Goal: Check status: Check status

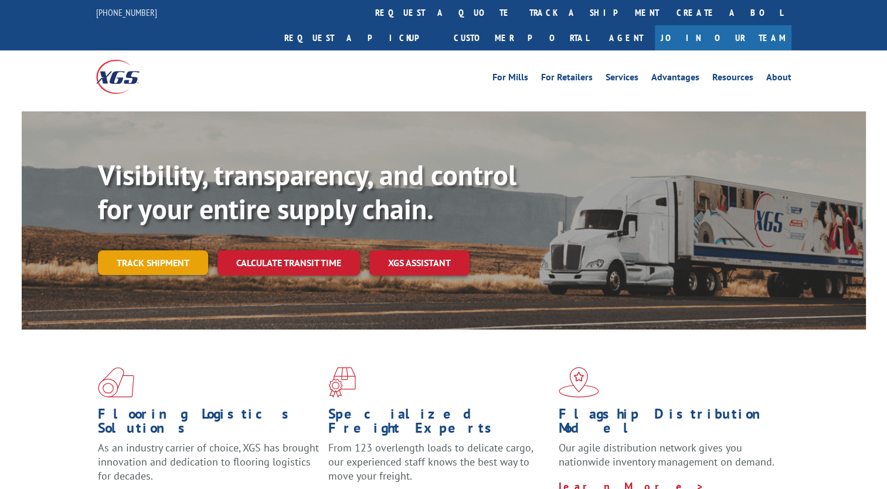
click at [155, 250] on link "Track shipment" at bounding box center [153, 262] width 110 height 25
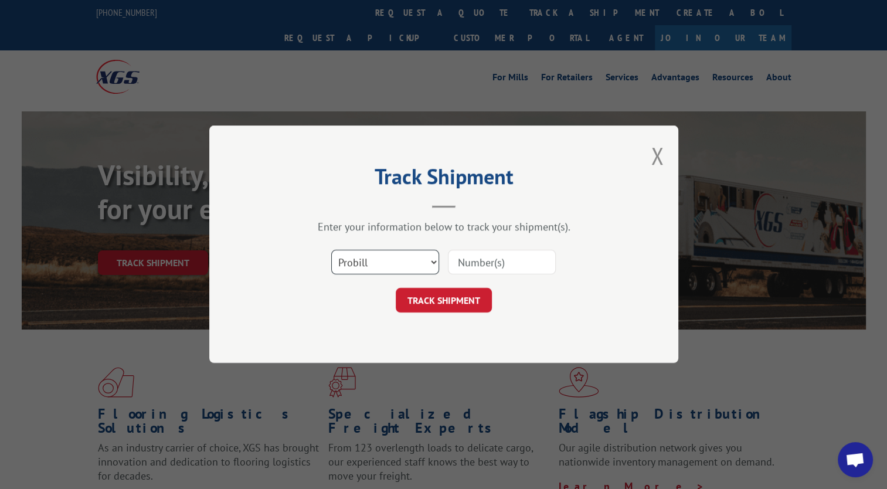
drag, startPoint x: 416, startPoint y: 254, endPoint x: 416, endPoint y: 260, distance: 5.9
click at [416, 254] on select "Select category... Probill BOL PO" at bounding box center [385, 262] width 108 height 25
select select "bol"
click at [331, 250] on select "Select category... Probill BOL PO" at bounding box center [385, 262] width 108 height 25
click at [472, 261] on input at bounding box center [502, 262] width 108 height 25
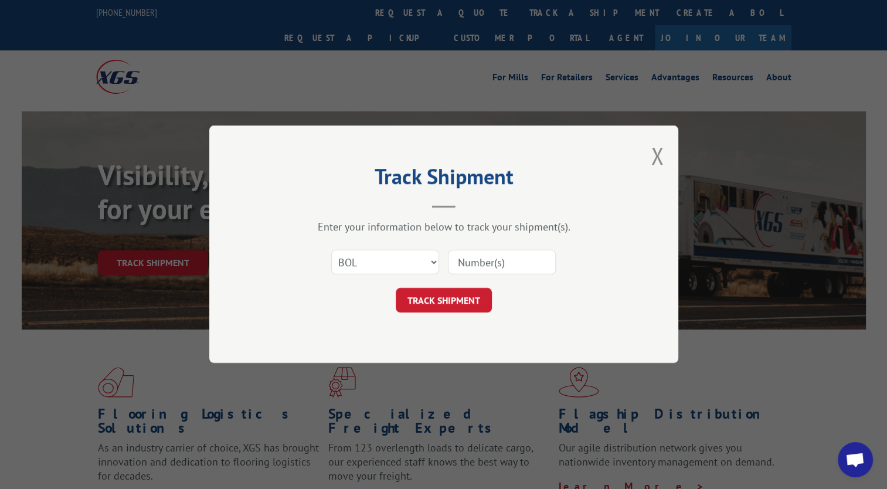
paste input "2835995"
type input "2835995"
click at [460, 301] on button "TRACK SHIPMENT" at bounding box center [444, 300] width 96 height 25
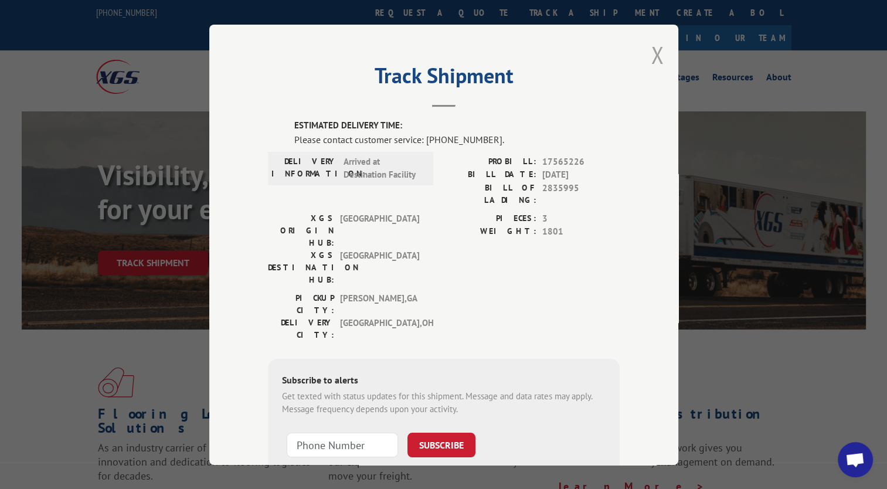
click at [651, 49] on button "Close modal" at bounding box center [657, 54] width 13 height 31
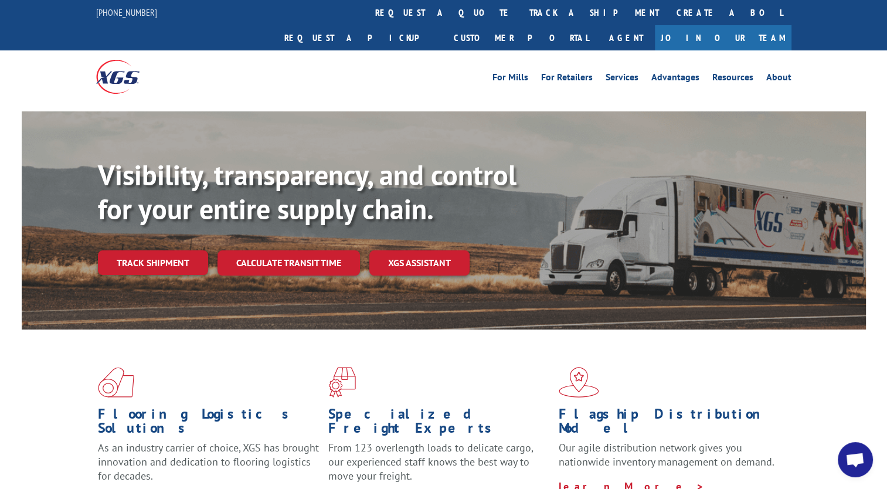
click at [845, 459] on span "Open chat" at bounding box center [854, 460] width 19 height 16
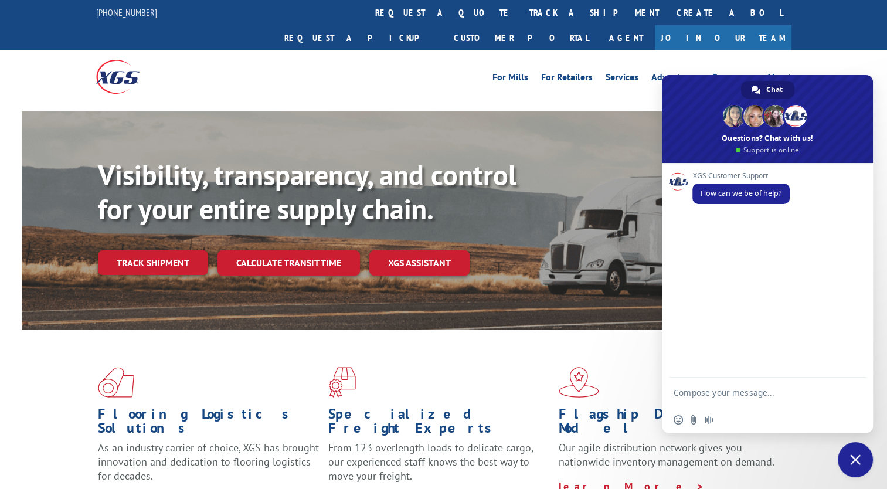
click at [736, 402] on textarea "Compose your message..." at bounding box center [755, 391] width 164 height 29
drag, startPoint x: 729, startPoint y: 392, endPoint x: 723, endPoint y: 390, distance: 6.6
click at [723, 390] on textarea "Compose your message..." at bounding box center [755, 391] width 164 height 29
paste textarea "2835995"
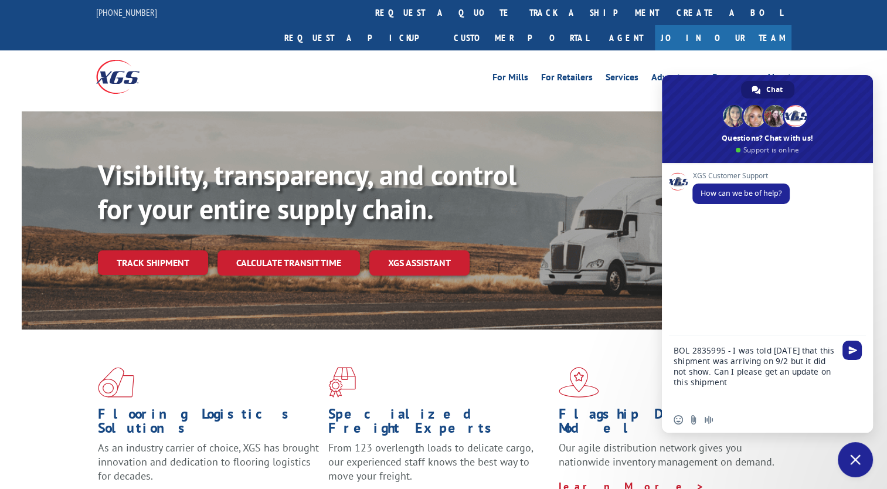
type textarea "BOL 2835995 - I was told [DATE] that this shipment was arriving on 9/2 but it d…"
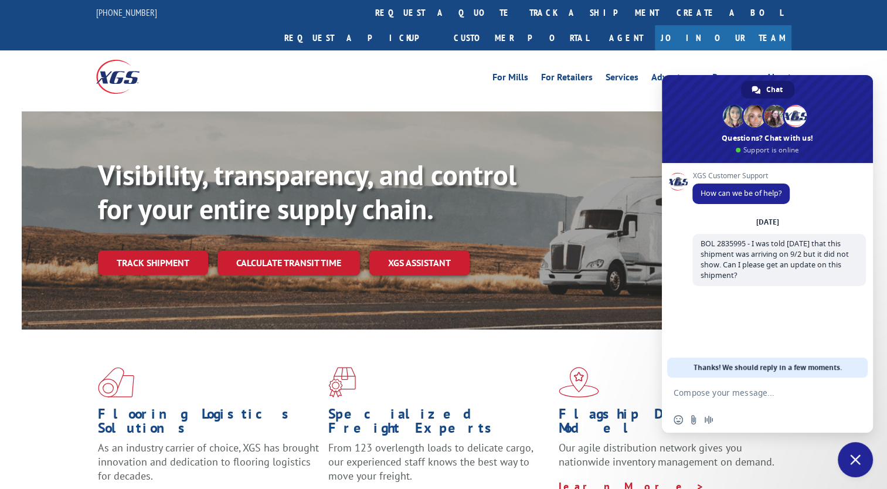
scroll to position [42, 0]
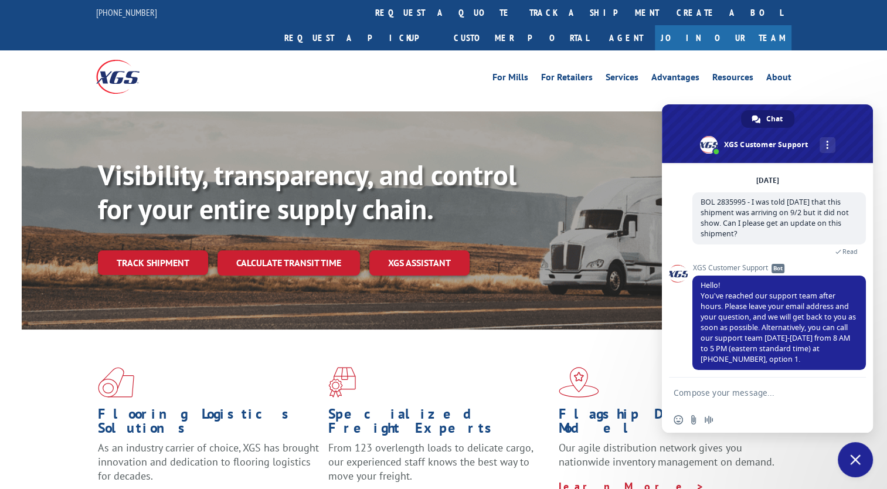
click at [738, 381] on textarea "Compose your message..." at bounding box center [755, 391] width 164 height 29
type textarea "[EMAIL_ADDRESS][DOMAIN_NAME]"
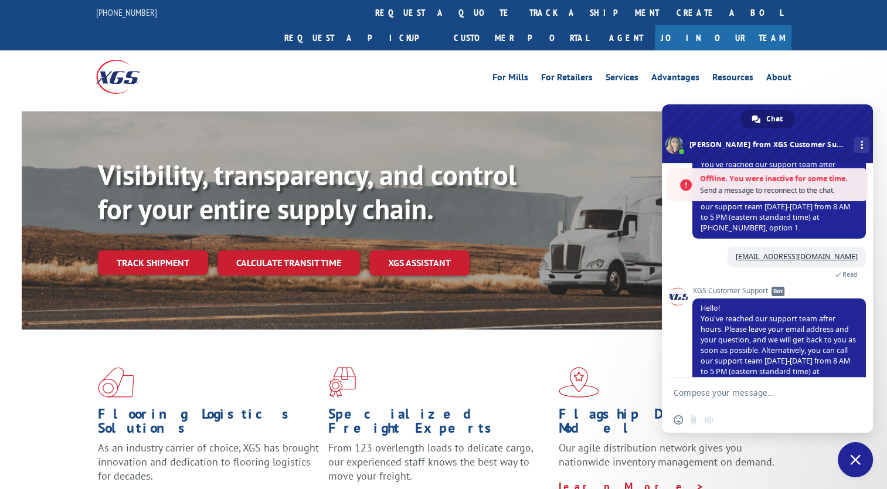
scroll to position [285, 0]
